Goal: Task Accomplishment & Management: Manage account settings

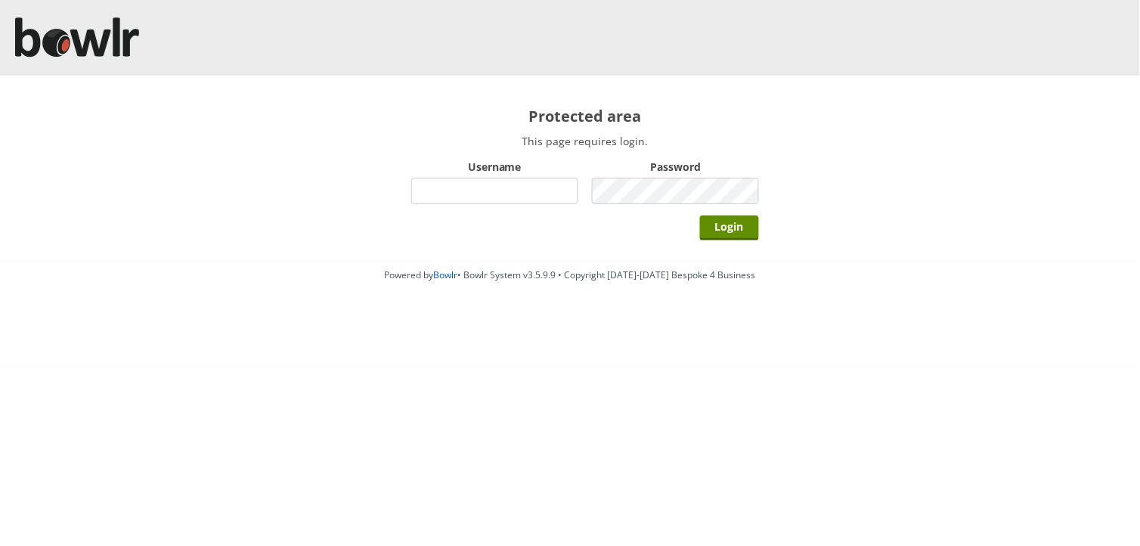
drag, startPoint x: 0, startPoint y: 0, endPoint x: 466, endPoint y: 182, distance: 500.1
click at [466, 182] on input "Username" at bounding box center [494, 191] width 167 height 26
type input "hornseaindoorbowlsclub"
click at [700, 215] on input "Login" at bounding box center [729, 227] width 59 height 25
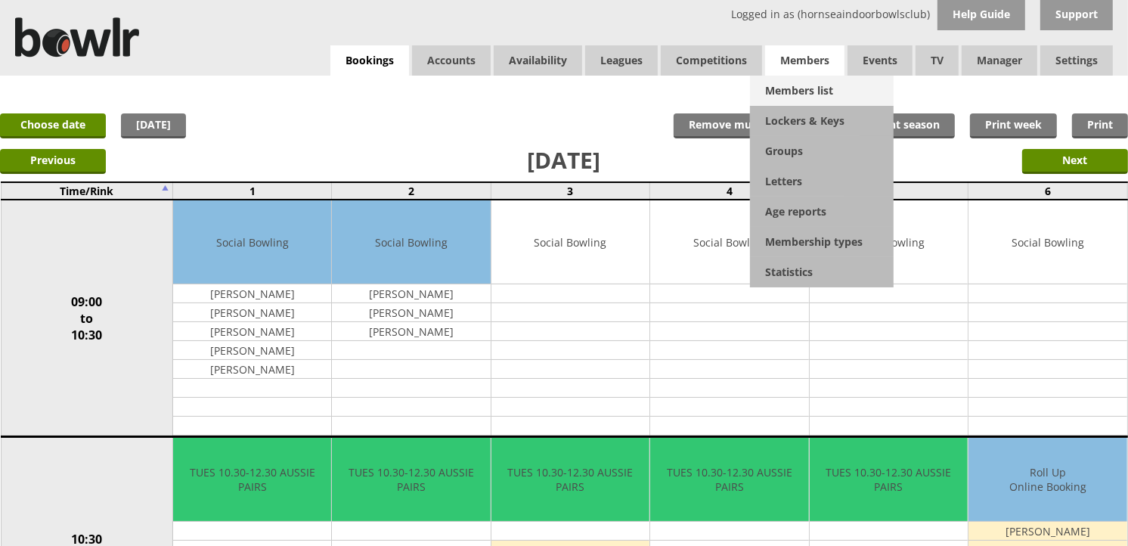
click at [791, 88] on link "Members list" at bounding box center [822, 91] width 144 height 30
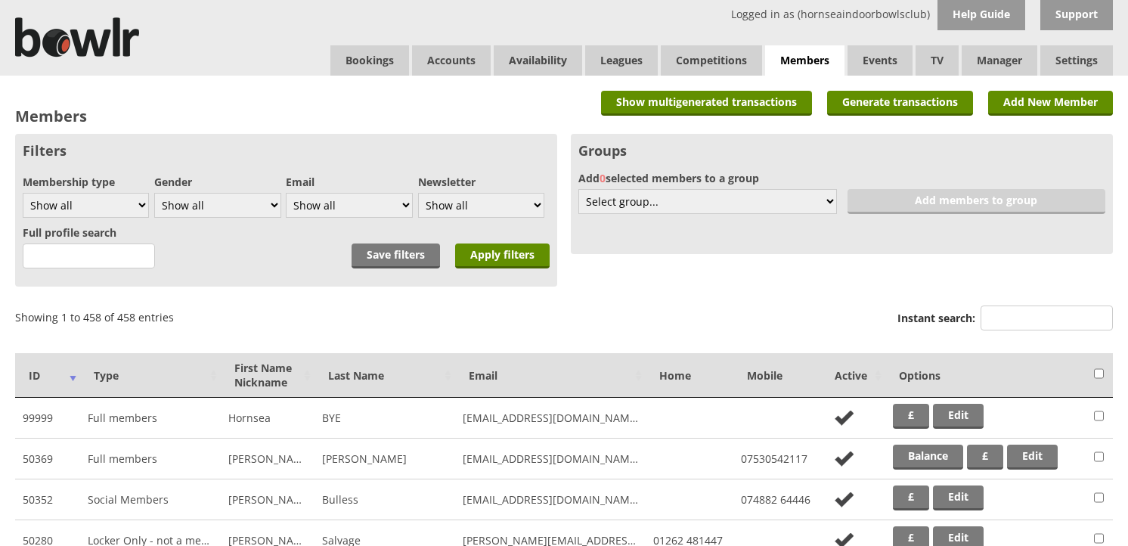
click at [1015, 315] on input "Instant search:" at bounding box center [1047, 317] width 132 height 25
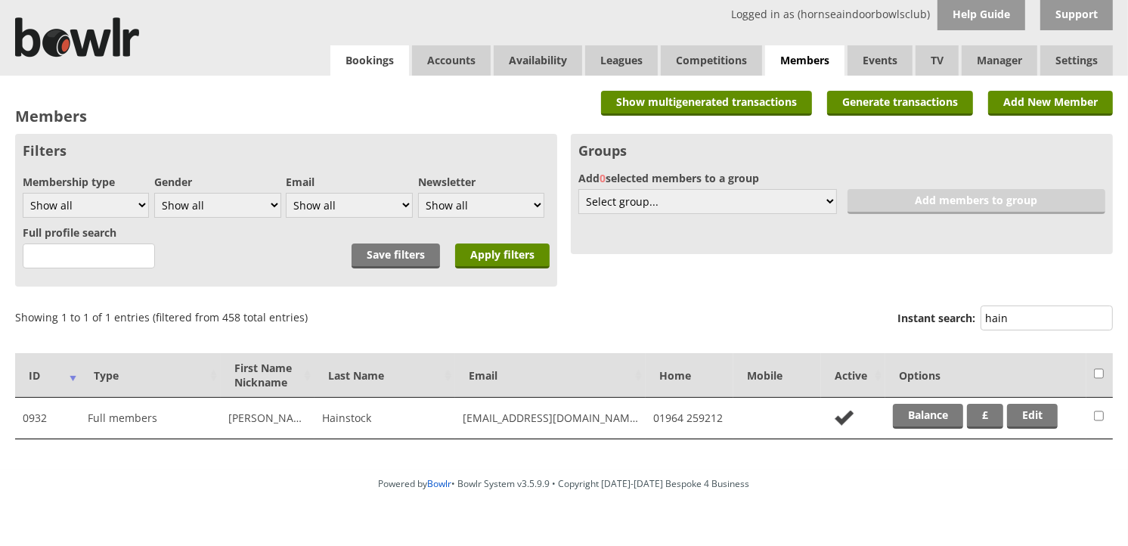
type input "hain"
click at [386, 66] on link "Bookings" at bounding box center [369, 60] width 79 height 30
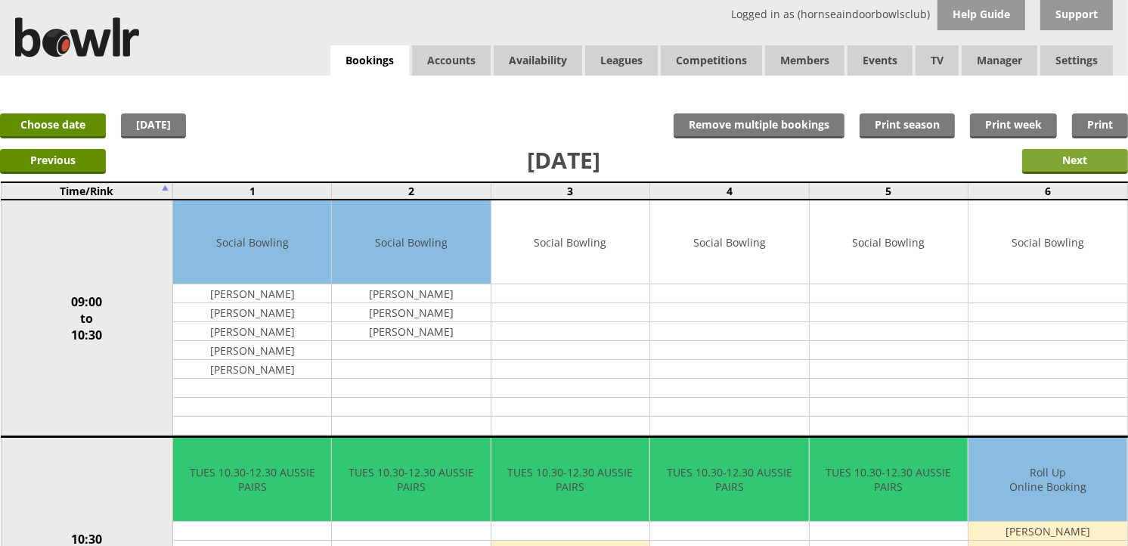
click at [1067, 153] on input "Next" at bounding box center [1075, 161] width 106 height 25
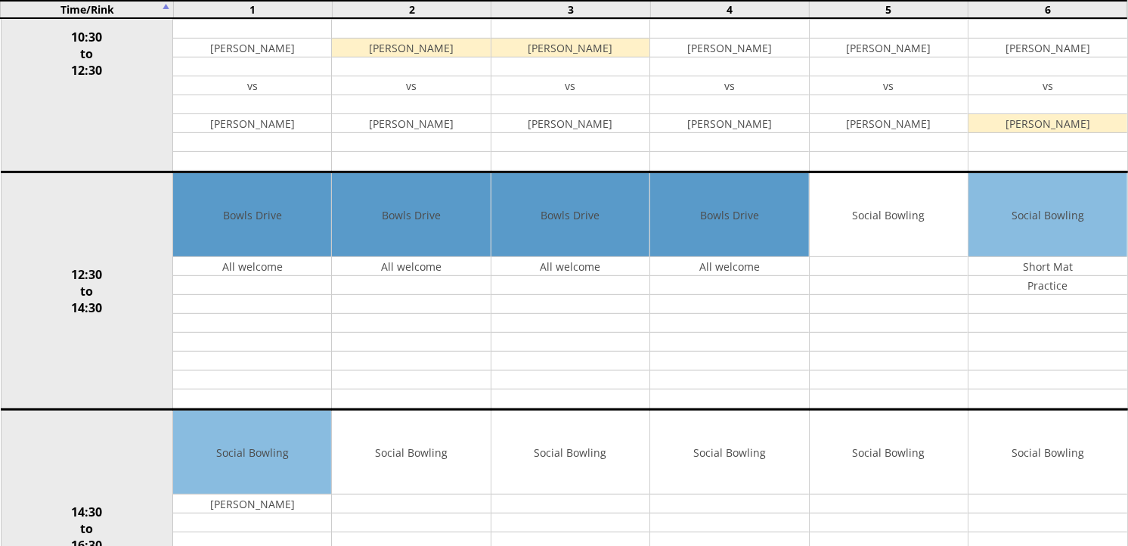
scroll to position [454, 0]
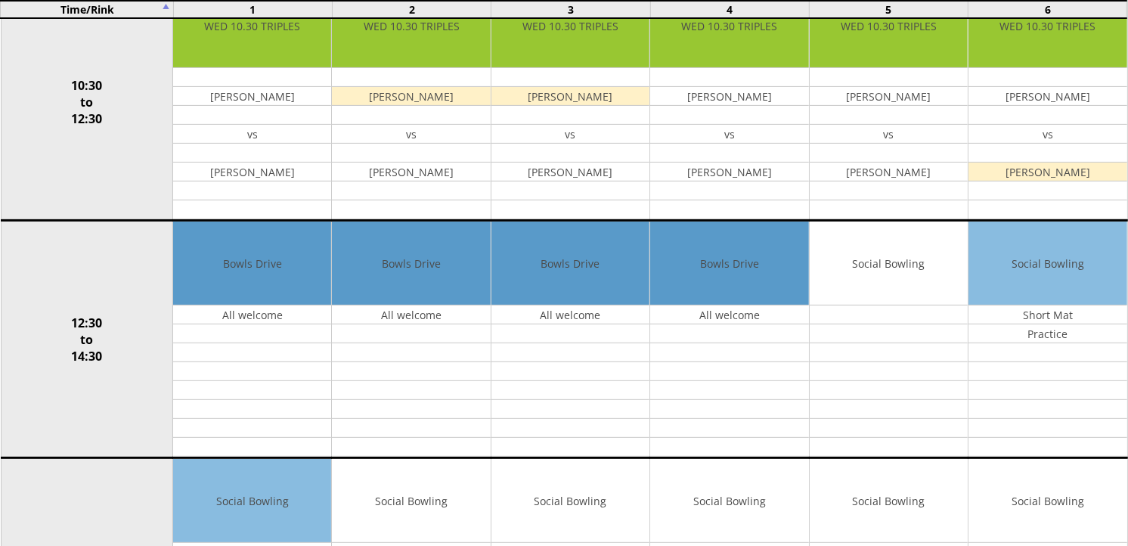
drag, startPoint x: 882, startPoint y: 308, endPoint x: 66, endPoint y: 169, distance: 828.4
click at [66, 169] on td "10:30 to 12:30" at bounding box center [87, 101] width 172 height 237
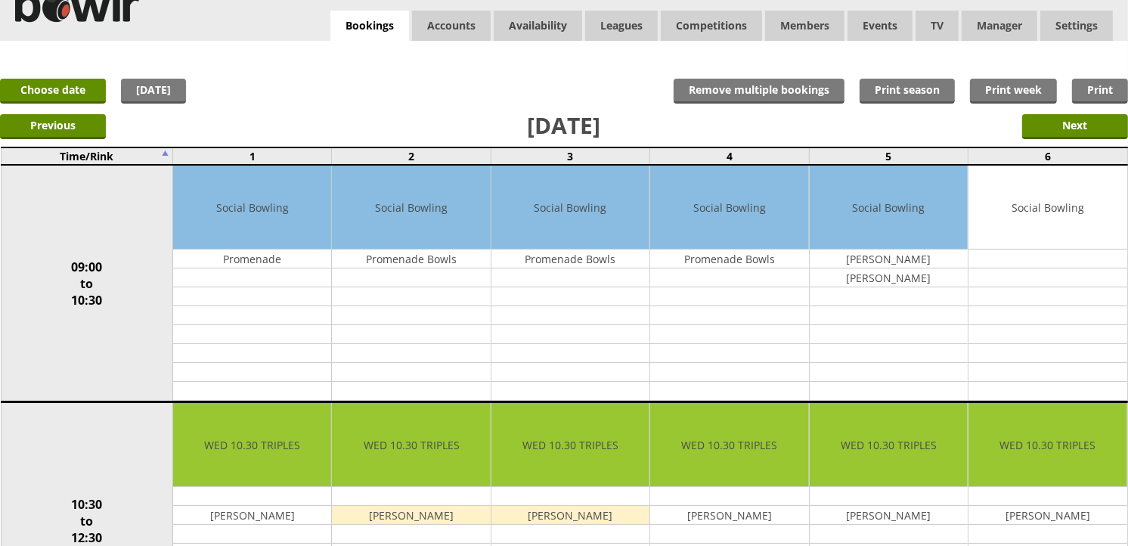
scroll to position [33, 0]
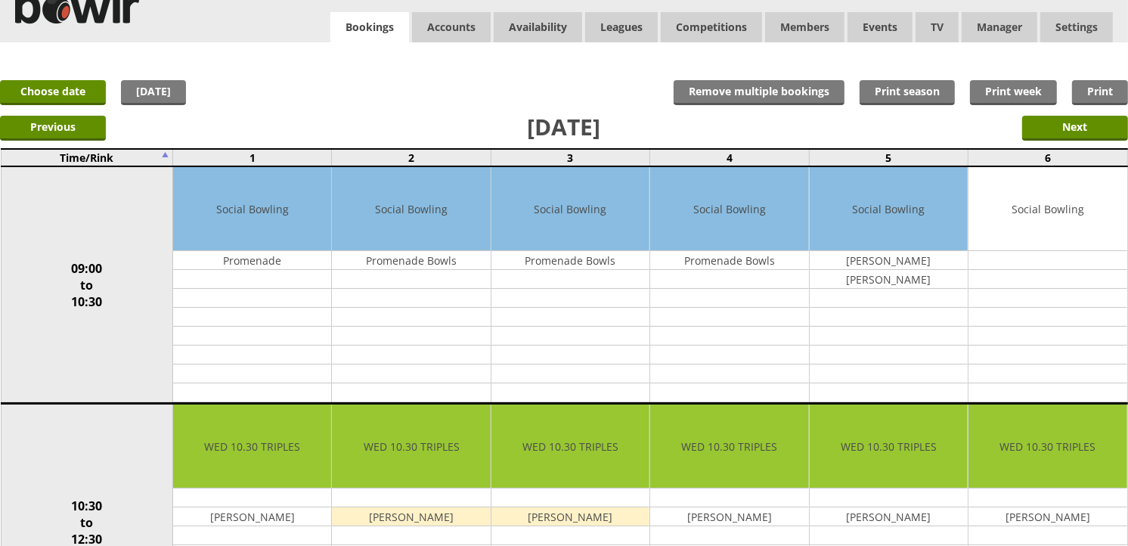
click at [390, 31] on link "Bookings" at bounding box center [369, 27] width 79 height 31
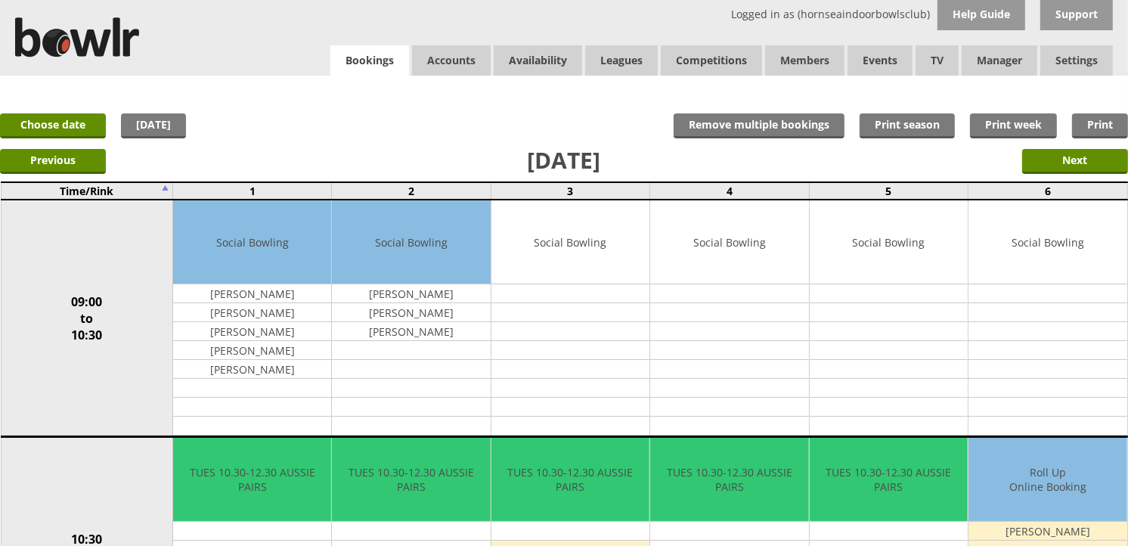
click at [366, 61] on link "Bookings" at bounding box center [369, 60] width 79 height 31
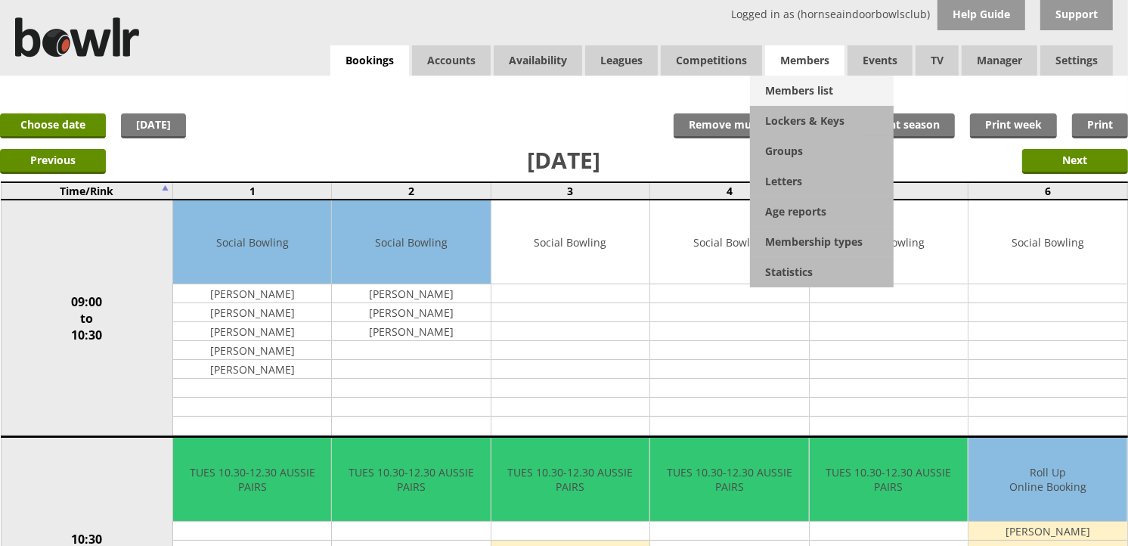
click at [807, 92] on link "Members list" at bounding box center [822, 91] width 144 height 30
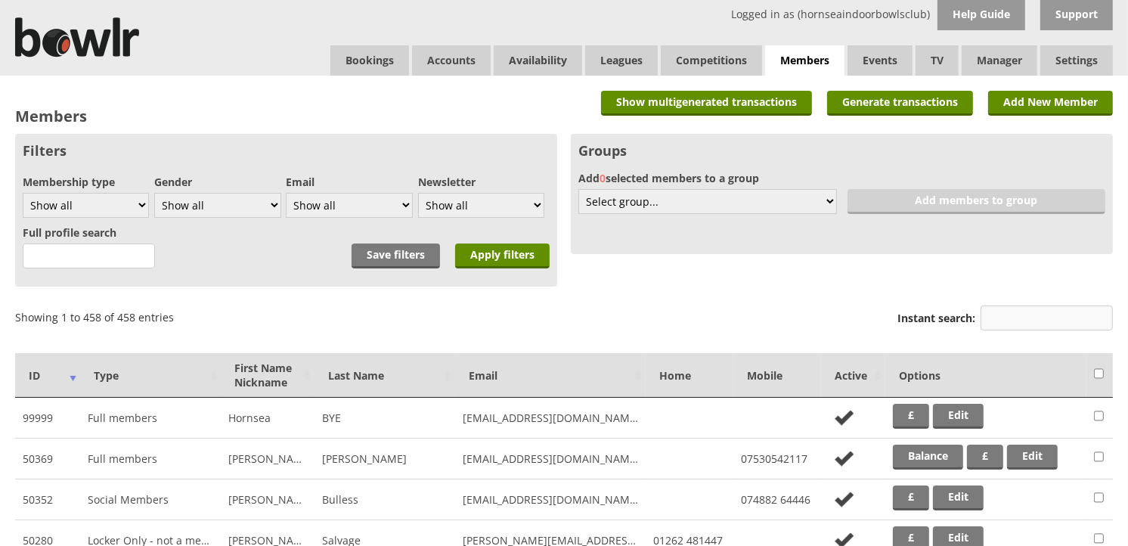
click at [1018, 314] on input "Instant search:" at bounding box center [1047, 317] width 132 height 25
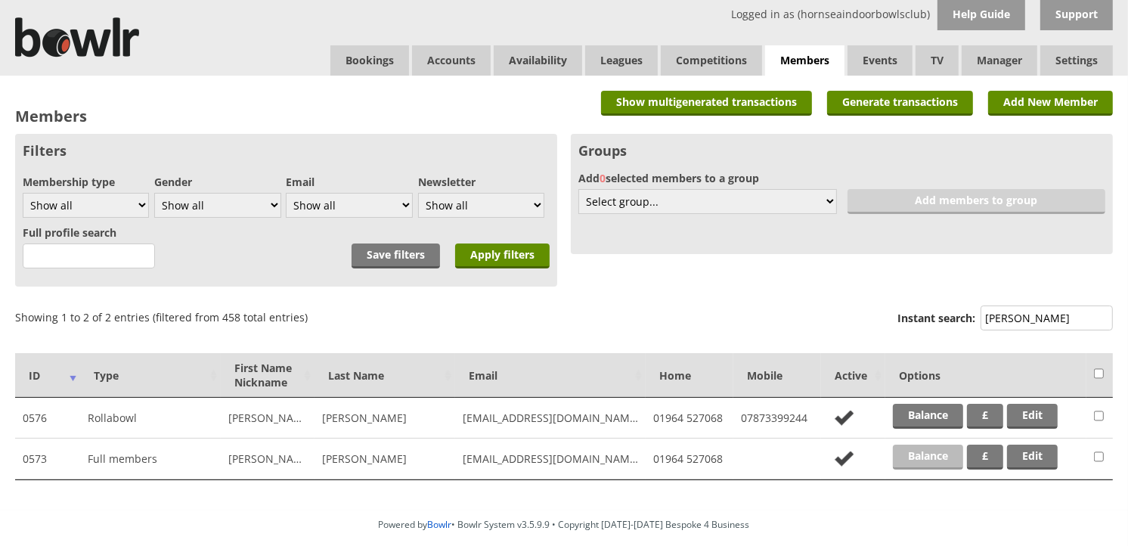
type input "dobbins"
click at [934, 454] on link "Balance" at bounding box center [928, 457] width 70 height 25
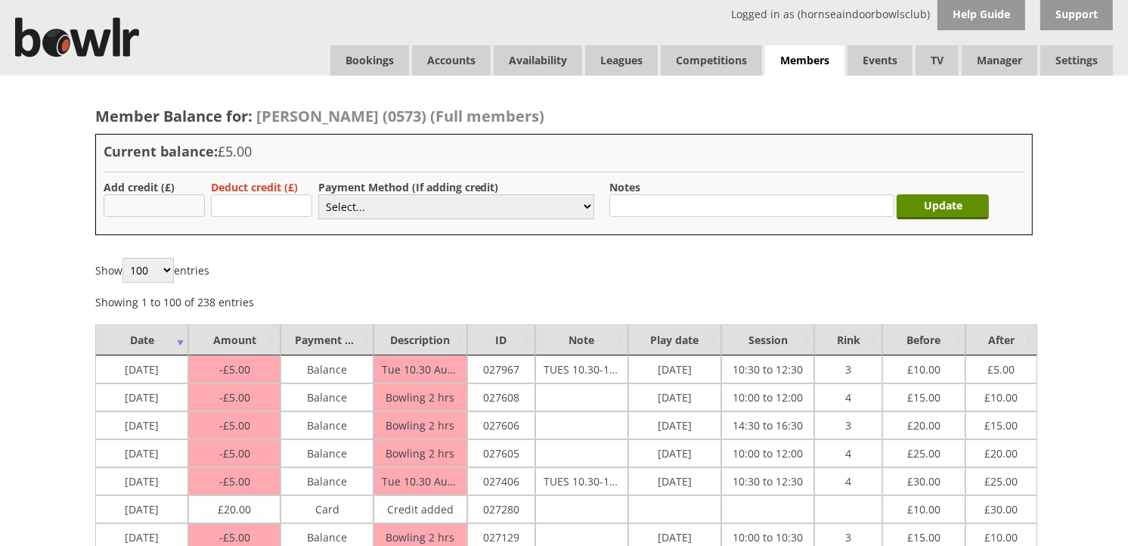
type input "20.00"
click at [414, 203] on select "Select... Cash Card Cheque Bank Transfer Other Member Card Gift Voucher Balance" at bounding box center [456, 206] width 276 height 25
select select "2"
click at [318, 194] on select "Select... Cash Card Cheque Bank Transfer Other Member Card Gift Voucher Balance" at bounding box center [456, 206] width 276 height 25
click at [942, 205] on input "Update" at bounding box center [943, 206] width 92 height 25
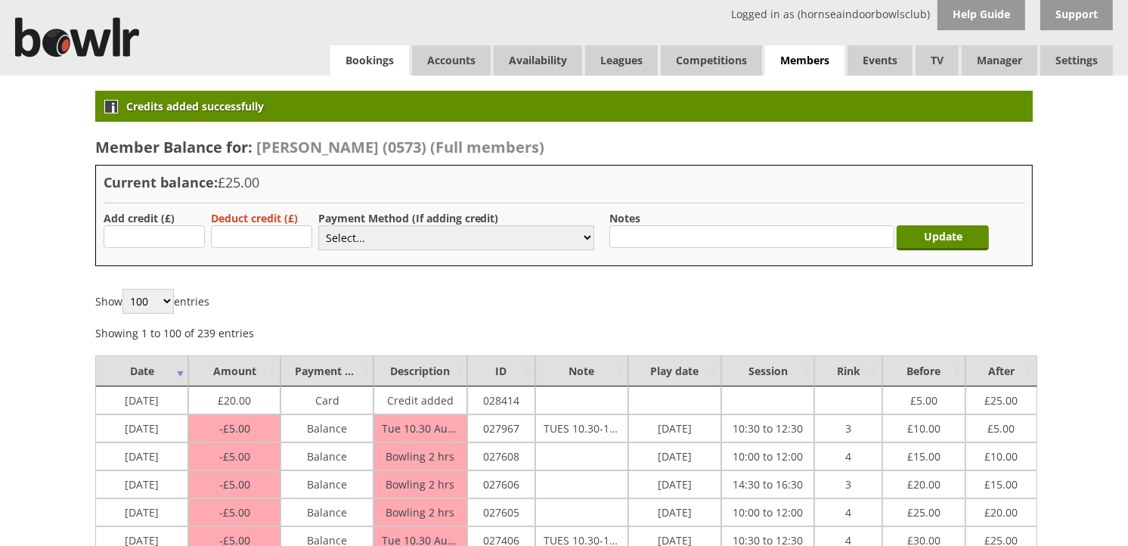
click at [388, 57] on link "Bookings" at bounding box center [369, 60] width 79 height 30
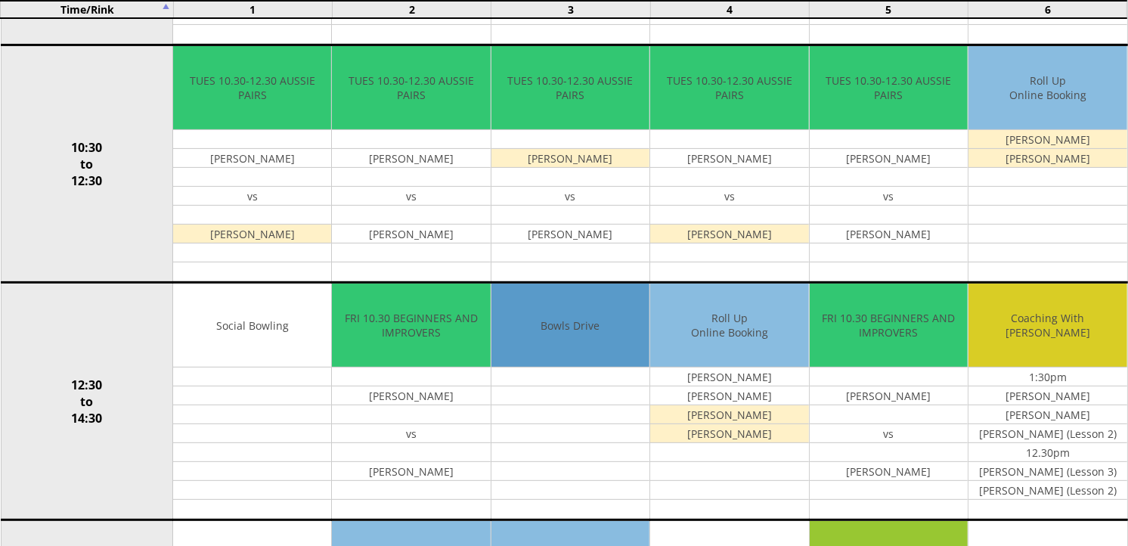
scroll to position [420, 0]
